Goal: Navigation & Orientation: Go to known website

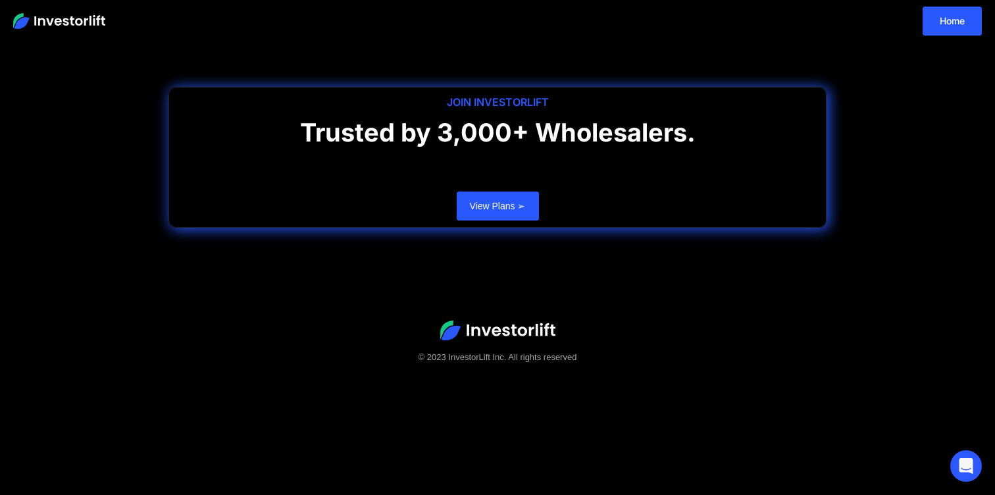
click at [51, 20] on img at bounding box center [59, 21] width 92 height 16
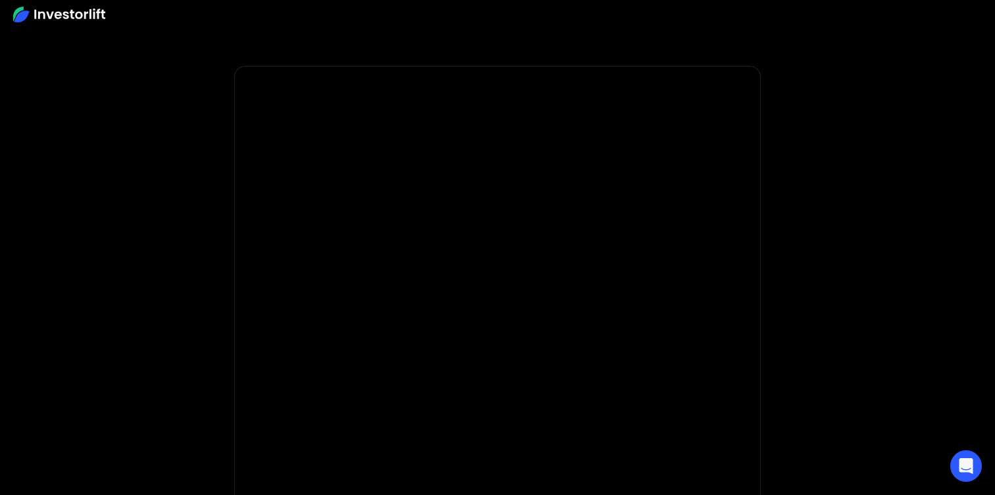
scroll to position [293, 0]
